Goal: Register for event/course

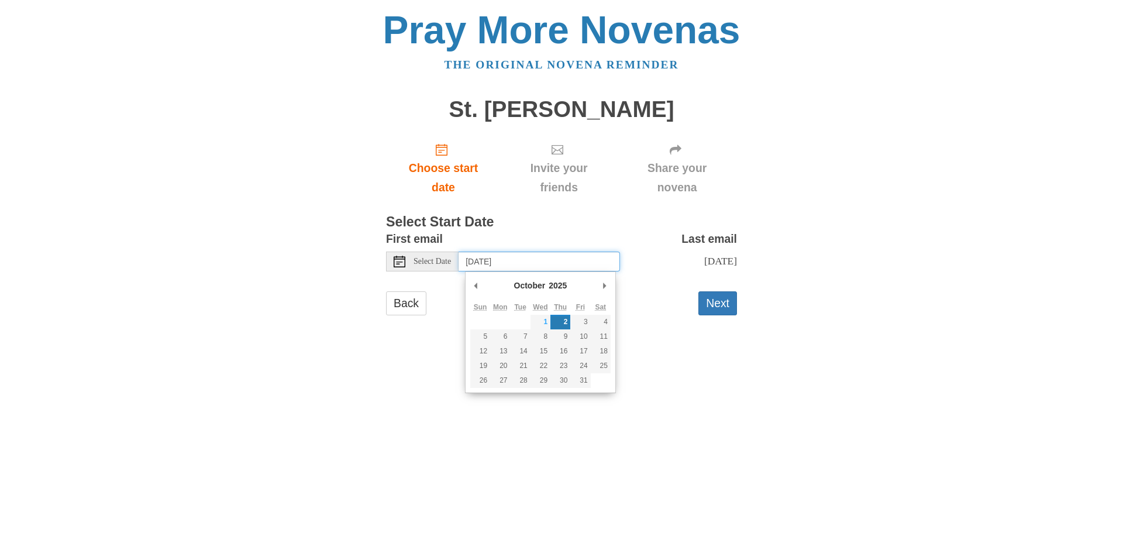
click at [535, 267] on input "Thursday, October 2nd" at bounding box center [538, 261] width 161 height 20
type input "Thursday, September 25th"
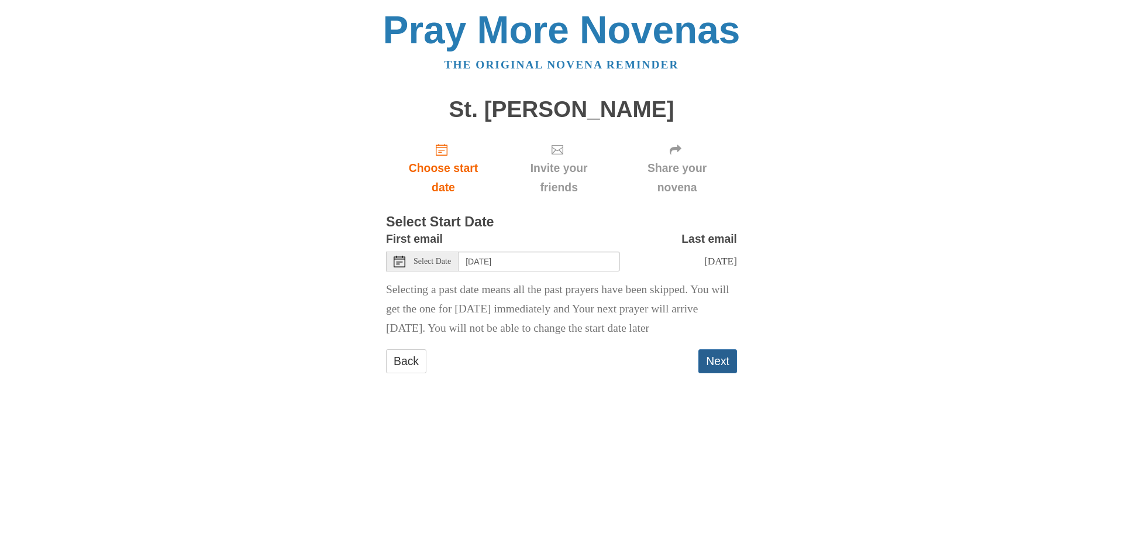
click at [725, 373] on button "Next" at bounding box center [717, 361] width 39 height 24
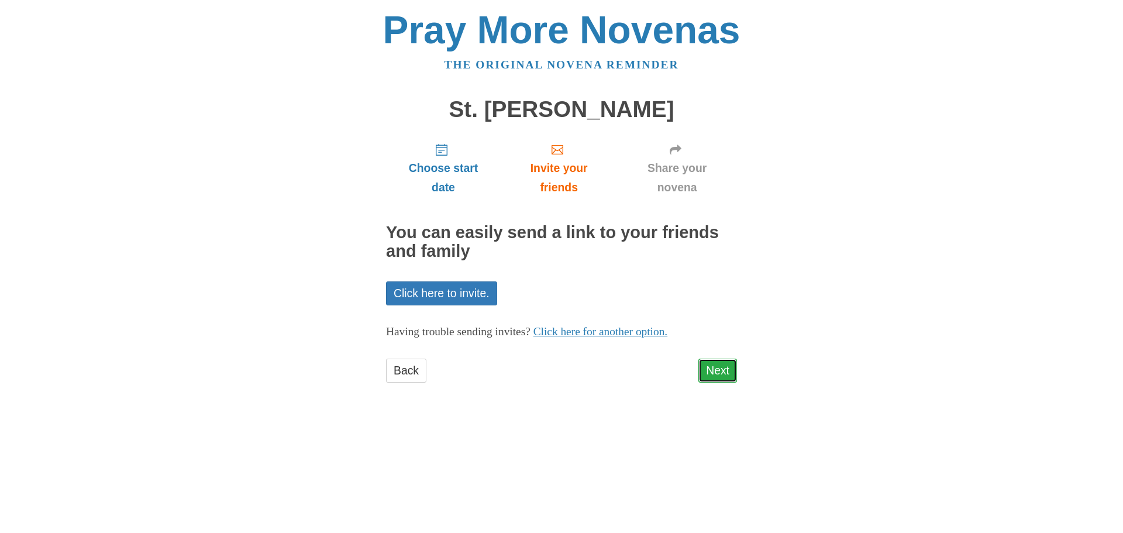
click at [724, 372] on link "Next" at bounding box center [717, 370] width 39 height 24
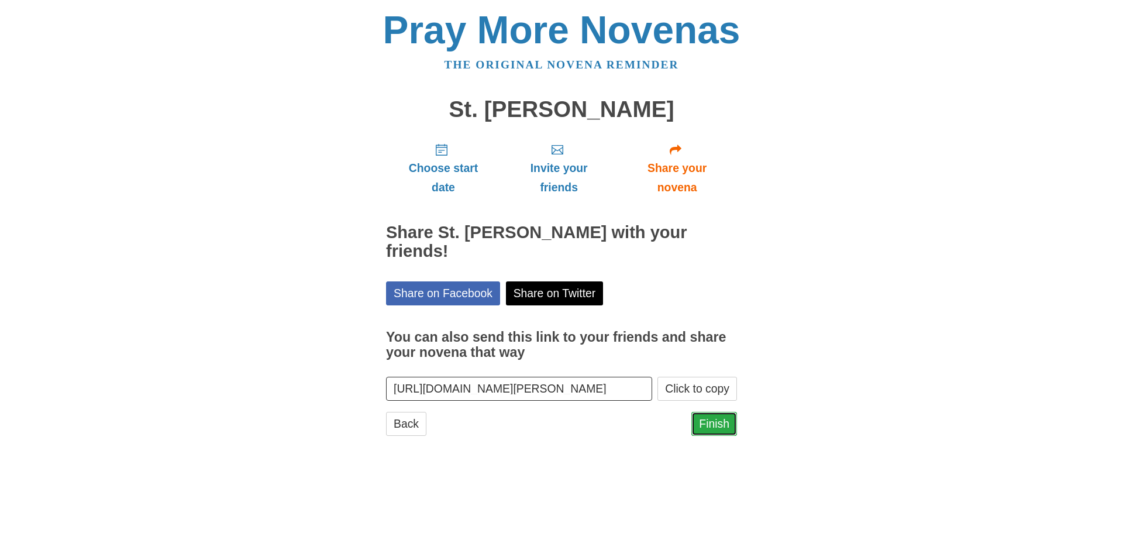
click at [719, 425] on link "Finish" at bounding box center [714, 424] width 46 height 24
